Goal: Connect with others: Connect with others

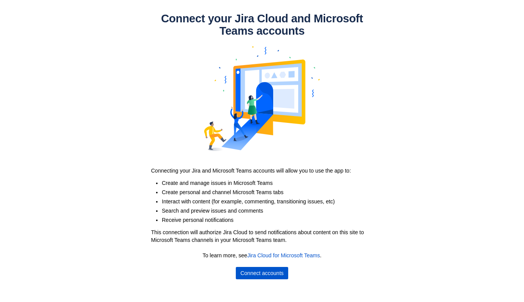
click at [247, 270] on span "Connect accounts" at bounding box center [262, 273] width 43 height 12
click at [241, 271] on span "Connect accounts" at bounding box center [262, 273] width 43 height 12
